Goal: Information Seeking & Learning: Learn about a topic

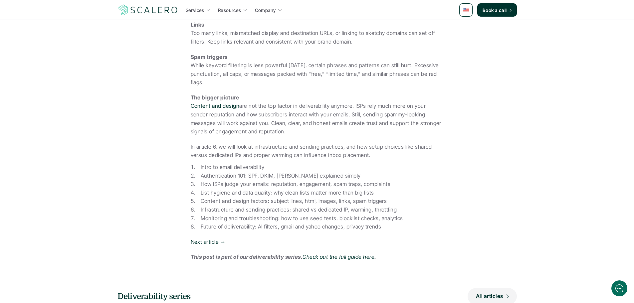
scroll to position [610, 0]
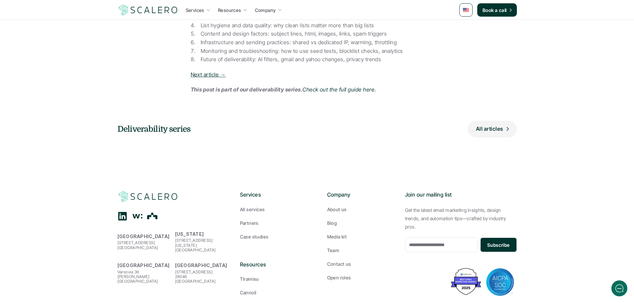
click at [213, 75] on link "Next article →" at bounding box center [208, 74] width 35 height 7
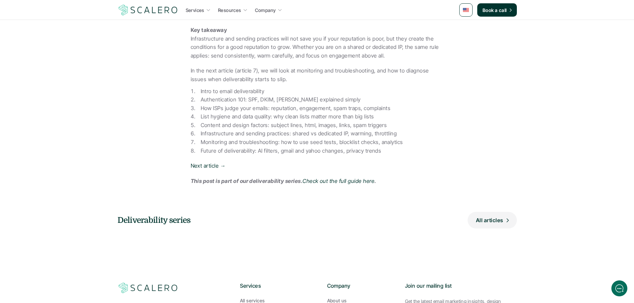
scroll to position [692, 0]
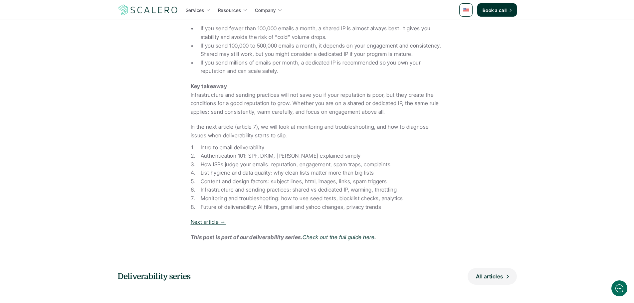
click at [206, 221] on link "Next article →" at bounding box center [208, 222] width 35 height 7
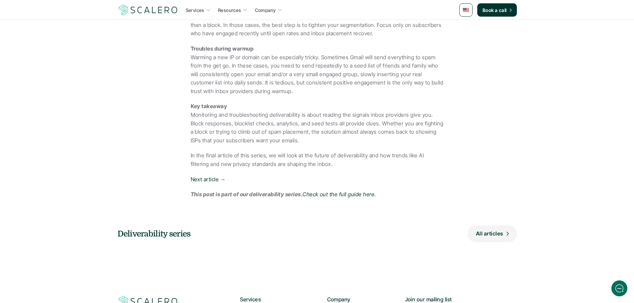
scroll to position [408, 0]
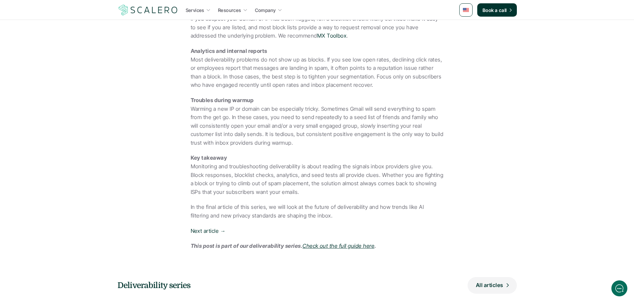
click at [361, 243] on em "Check out the full guide here" at bounding box center [339, 246] width 72 height 7
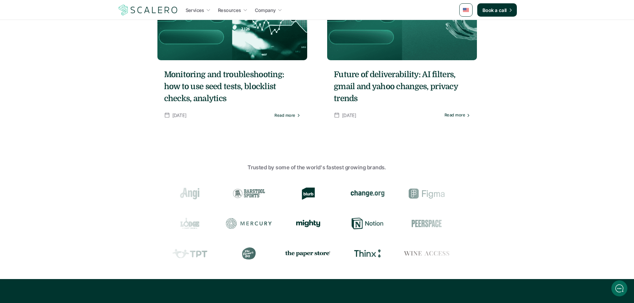
scroll to position [555, 0]
